Goal: Task Accomplishment & Management: Manage account settings

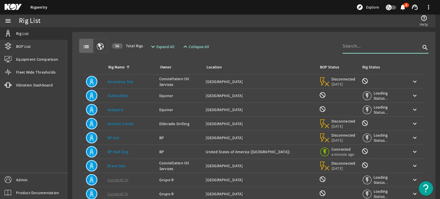
click at [359, 46] on input at bounding box center [382, 46] width 78 height 7
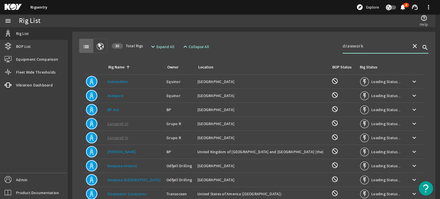
type input "drawwork"
click at [171, 48] on span "Expand All" at bounding box center [166, 47] width 18 height 6
click at [162, 43] on span at bounding box center [162, 47] width 30 height 14
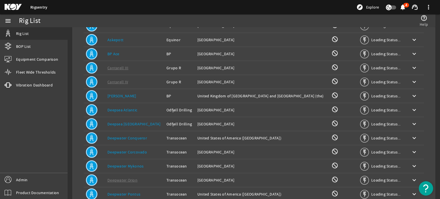
scroll to position [58, 0]
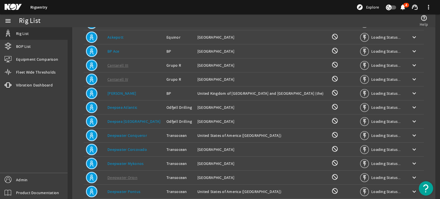
click at [268, 56] on td "Location: [GEOGRAPHIC_DATA]" at bounding box center [262, 51] width 134 height 14
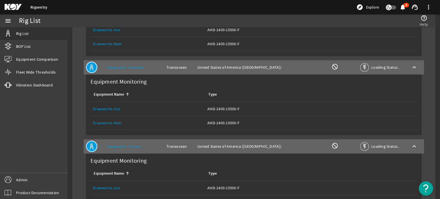
scroll to position [847, 0]
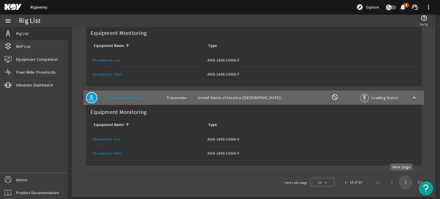
click at [401, 182] on span "Next page" at bounding box center [406, 183] width 14 height 14
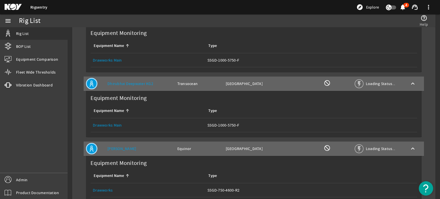
scroll to position [300, 0]
click at [424, 184] on img "Open Resource Center" at bounding box center [426, 188] width 14 height 14
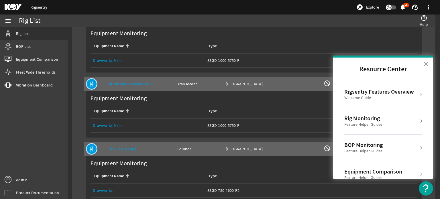
click at [426, 63] on button "×" at bounding box center [426, 63] width 5 height 9
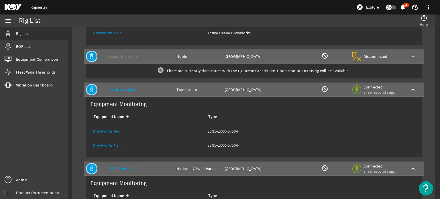
scroll to position [749, 0]
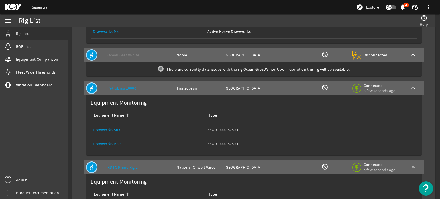
click at [107, 141] on link "Drawworks Main" at bounding box center [107, 143] width 29 height 5
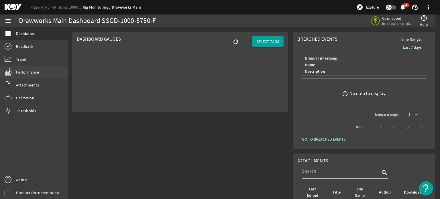
click at [49, 75] on link "Performance" at bounding box center [34, 72] width 68 height 13
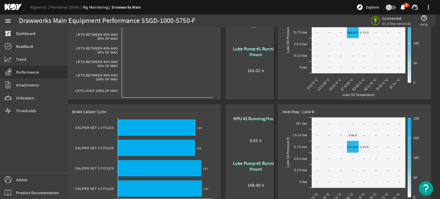
scroll to position [143, 0]
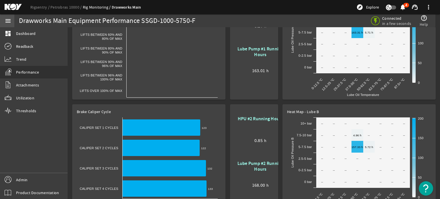
click at [5, 24] on mat-icon "menu" at bounding box center [8, 20] width 7 height 7
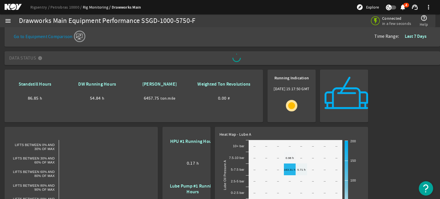
scroll to position [0, 0]
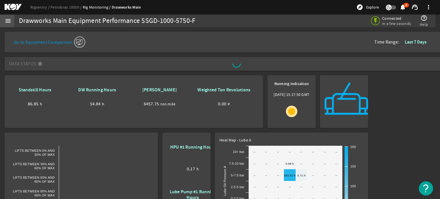
click at [9, 17] on div "menu" at bounding box center [8, 20] width 16 height 13
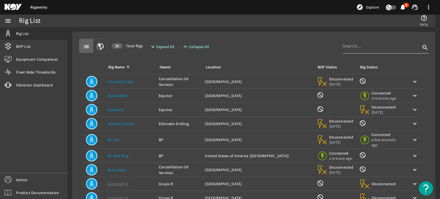
click at [354, 48] on input at bounding box center [382, 46] width 78 height 7
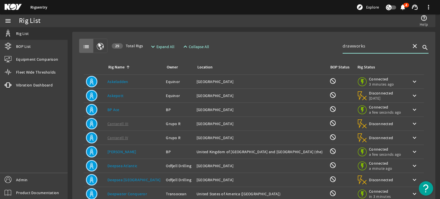
type input "drawworks"
click at [157, 46] on span "Expand All" at bounding box center [166, 47] width 18 height 6
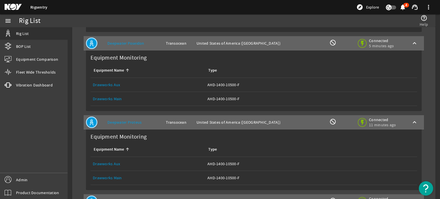
scroll to position [944, 0]
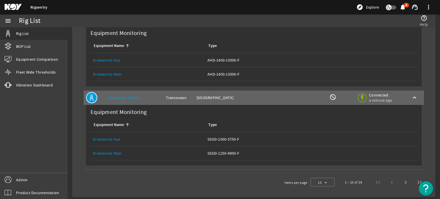
click at [114, 151] on link "Drawworks Main" at bounding box center [107, 153] width 29 height 5
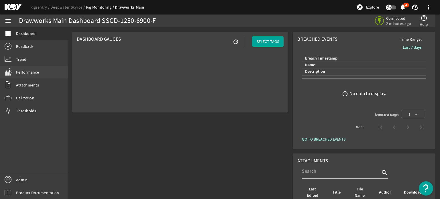
click at [42, 71] on link "Performance" at bounding box center [34, 72] width 68 height 13
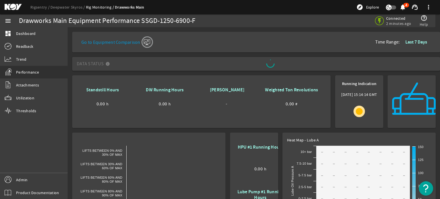
click at [10, 23] on mat-icon "menu" at bounding box center [8, 20] width 7 height 7
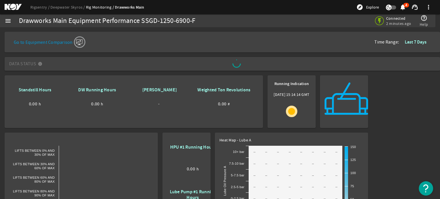
click at [6, 19] on mat-icon "menu" at bounding box center [8, 20] width 7 height 7
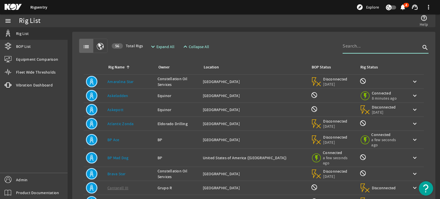
click at [353, 46] on input at bounding box center [382, 46] width 78 height 7
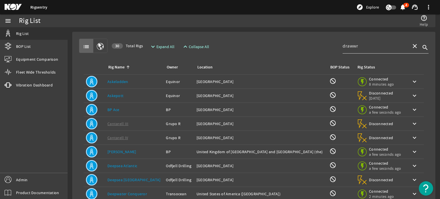
click at [360, 51] on div "drawwr" at bounding box center [375, 46] width 64 height 15
click at [171, 48] on span "Expand All" at bounding box center [166, 47] width 18 height 6
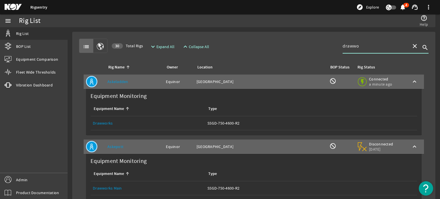
drag, startPoint x: 363, startPoint y: 46, endPoint x: 313, endPoint y: 45, distance: 50.4
click at [313, 45] on div "list 30 Total Rigs expand_more Expand All expand_less Collapse All drawwo close…" at bounding box center [254, 46] width 350 height 14
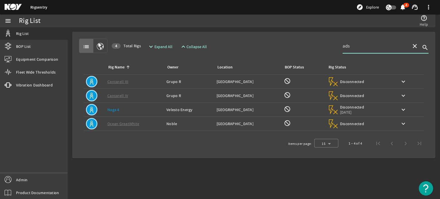
type input "ads"
click at [163, 47] on span "Expand All" at bounding box center [163, 47] width 18 height 6
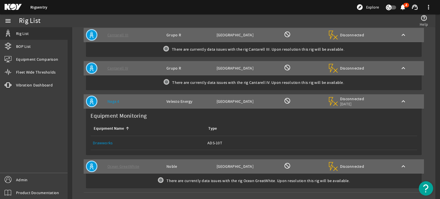
scroll to position [72, 0]
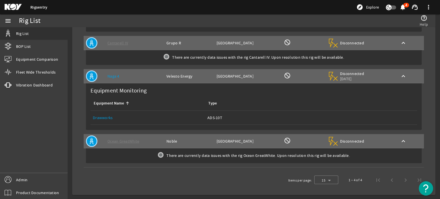
click at [212, 116] on div "Type: ADS-10T" at bounding box center [312, 118] width 208 height 6
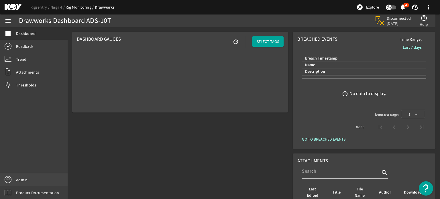
click at [42, 182] on link "Admin" at bounding box center [34, 179] width 68 height 13
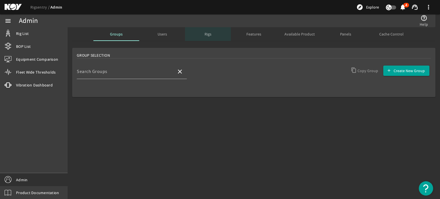
click at [203, 34] on div "Rigs" at bounding box center [208, 34] width 46 height 14
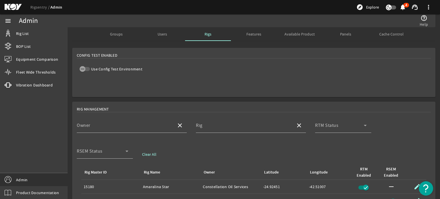
click at [214, 109] on div "Rig Management" at bounding box center [254, 109] width 354 height 6
drag, startPoint x: 120, startPoint y: 102, endPoint x: 116, endPoint y: 114, distance: 13.0
click at [107, 108] on span "Rig Management" at bounding box center [93, 109] width 32 height 6
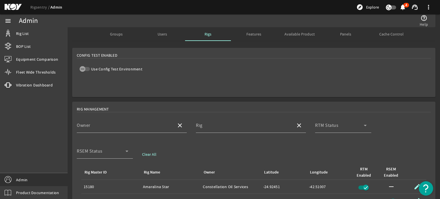
click at [107, 108] on span "Rig Management" at bounding box center [93, 109] width 32 height 6
click at [92, 126] on input "Owner" at bounding box center [124, 127] width 95 height 7
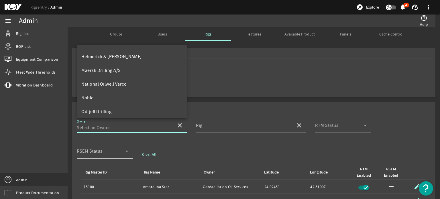
scroll to position [134, 0]
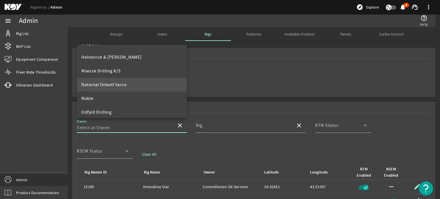
click at [122, 86] on span "National Oilwell Varco" at bounding box center [103, 85] width 45 height 6
type input "National Oilwell Varco"
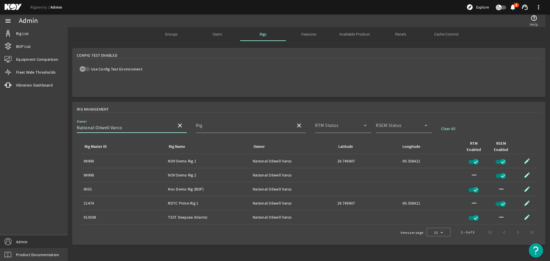
scroll to position [0, 0]
click at [60, 60] on link "Equipment Comparison" at bounding box center [34, 59] width 68 height 13
